Goal: Information Seeking & Learning: Learn about a topic

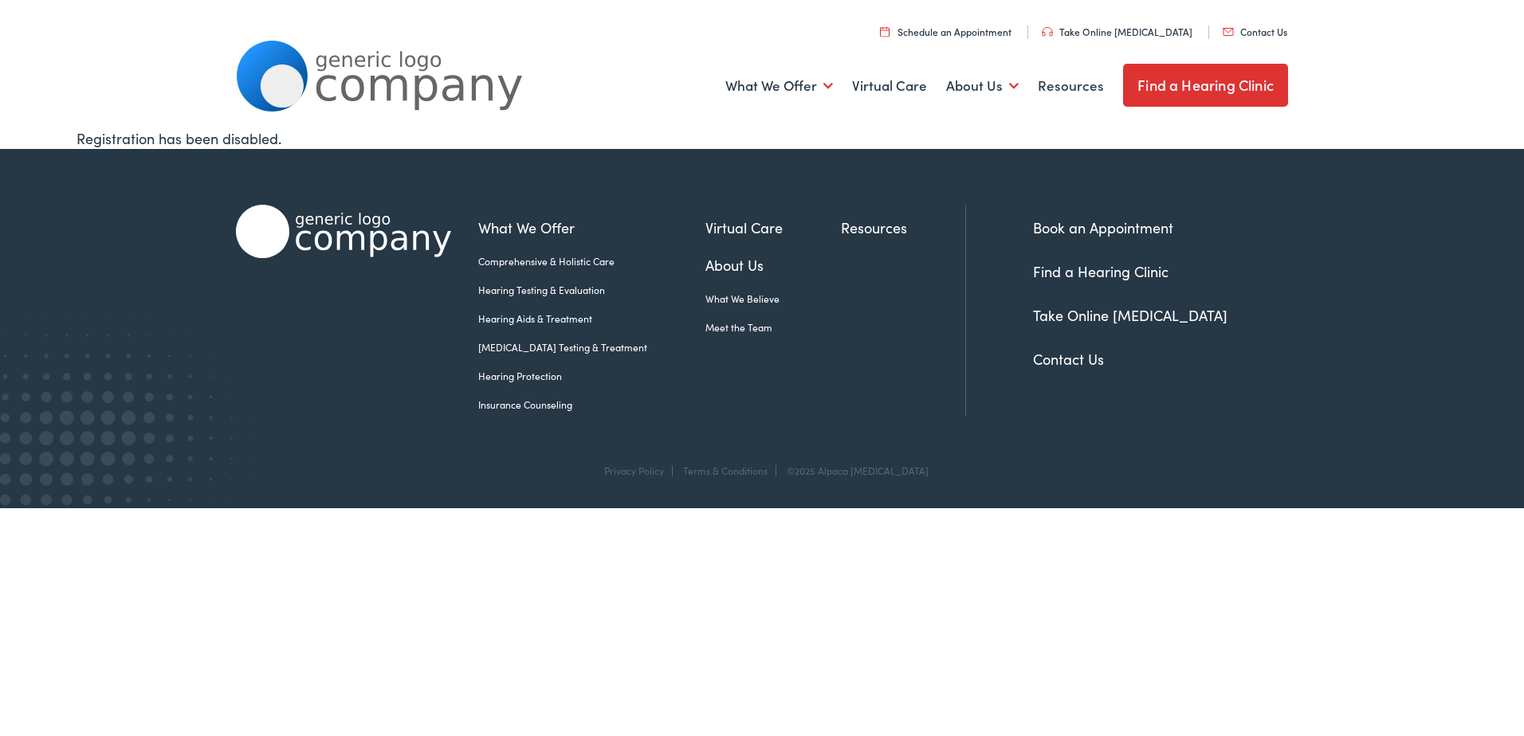
click at [548, 405] on link "Insurance Counseling" at bounding box center [591, 405] width 227 height 14
